Goal: Check status: Check status

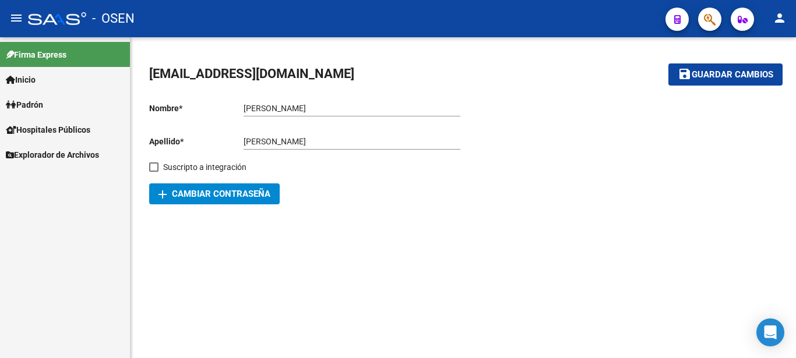
click at [42, 80] on link "Inicio" at bounding box center [65, 79] width 130 height 25
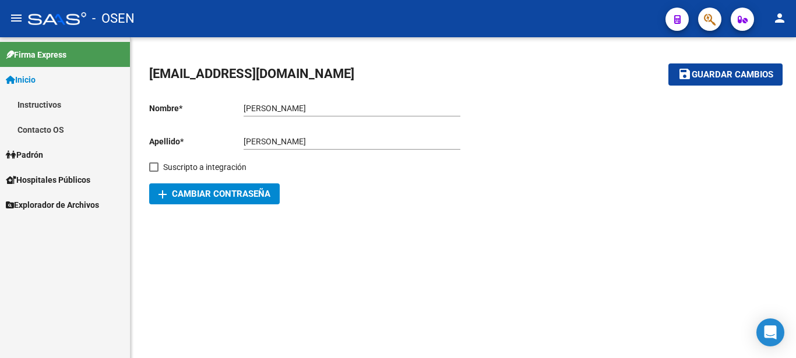
click at [42, 73] on link "Inicio" at bounding box center [65, 79] width 130 height 25
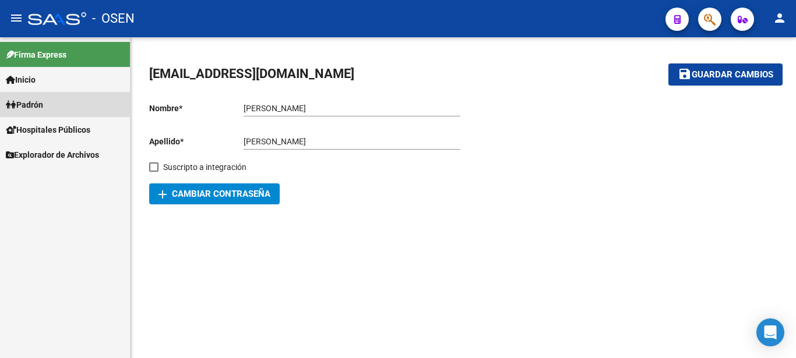
click at [42, 103] on span "Padrón" at bounding box center [24, 104] width 37 height 13
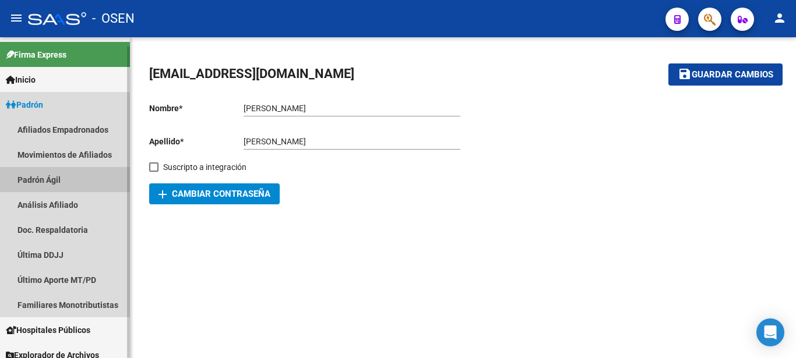
click at [38, 178] on link "Padrón Ágil" at bounding box center [65, 179] width 130 height 25
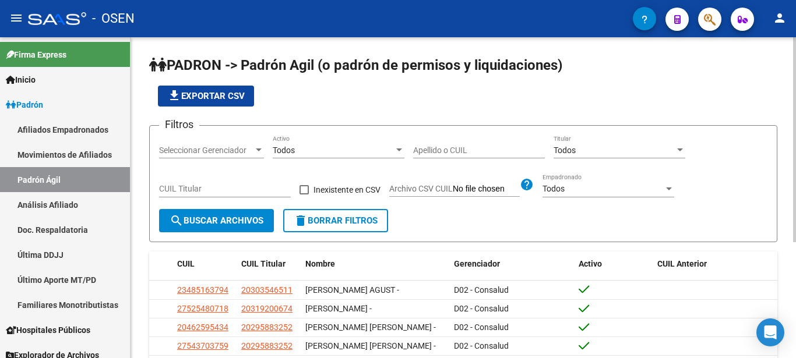
click at [160, 191] on input "CUIL Titular" at bounding box center [225, 189] width 132 height 10
click at [192, 189] on input "CUIL Titular" at bounding box center [225, 189] width 132 height 10
type input "20-31358969-3"
click at [234, 212] on button "search Buscar Archivos" at bounding box center [216, 220] width 115 height 23
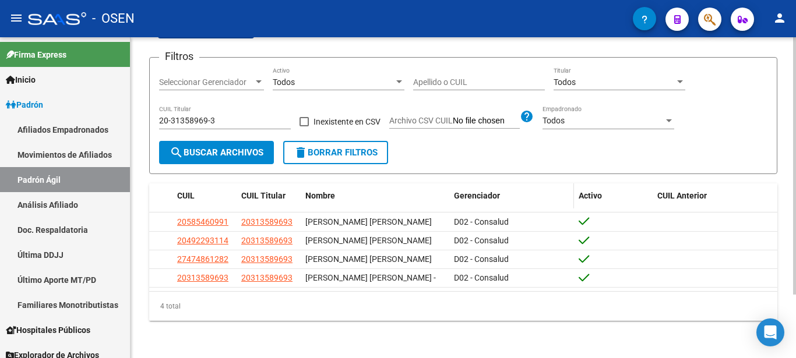
scroll to position [79, 0]
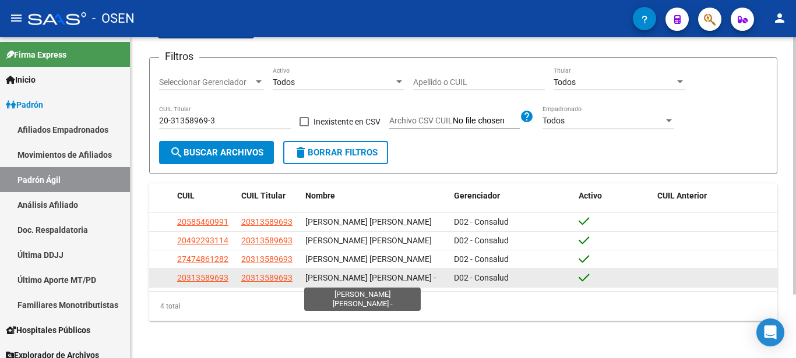
click at [386, 277] on span "[PERSON_NAME] [PERSON_NAME] -" at bounding box center [370, 277] width 131 height 9
click at [320, 277] on span "[PERSON_NAME] [PERSON_NAME] -" at bounding box center [370, 277] width 131 height 9
